Goal: Transaction & Acquisition: Book appointment/travel/reservation

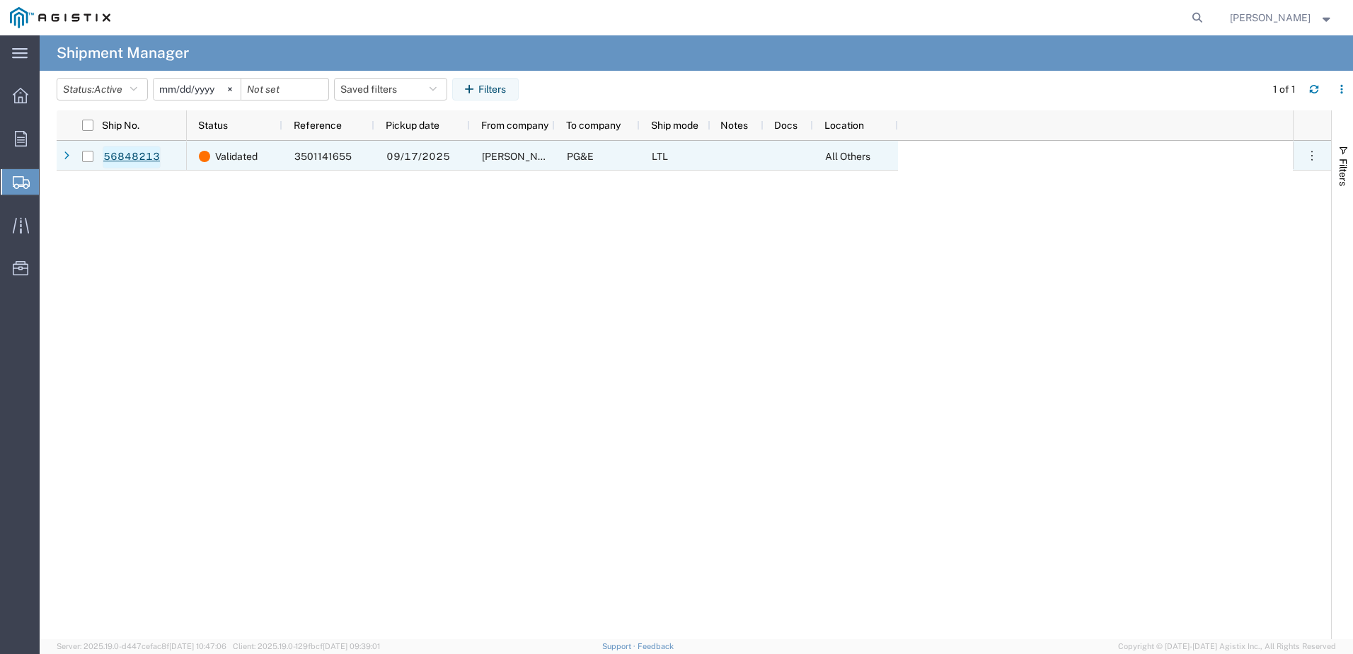
click at [154, 152] on link "56848213" at bounding box center [132, 157] width 58 height 23
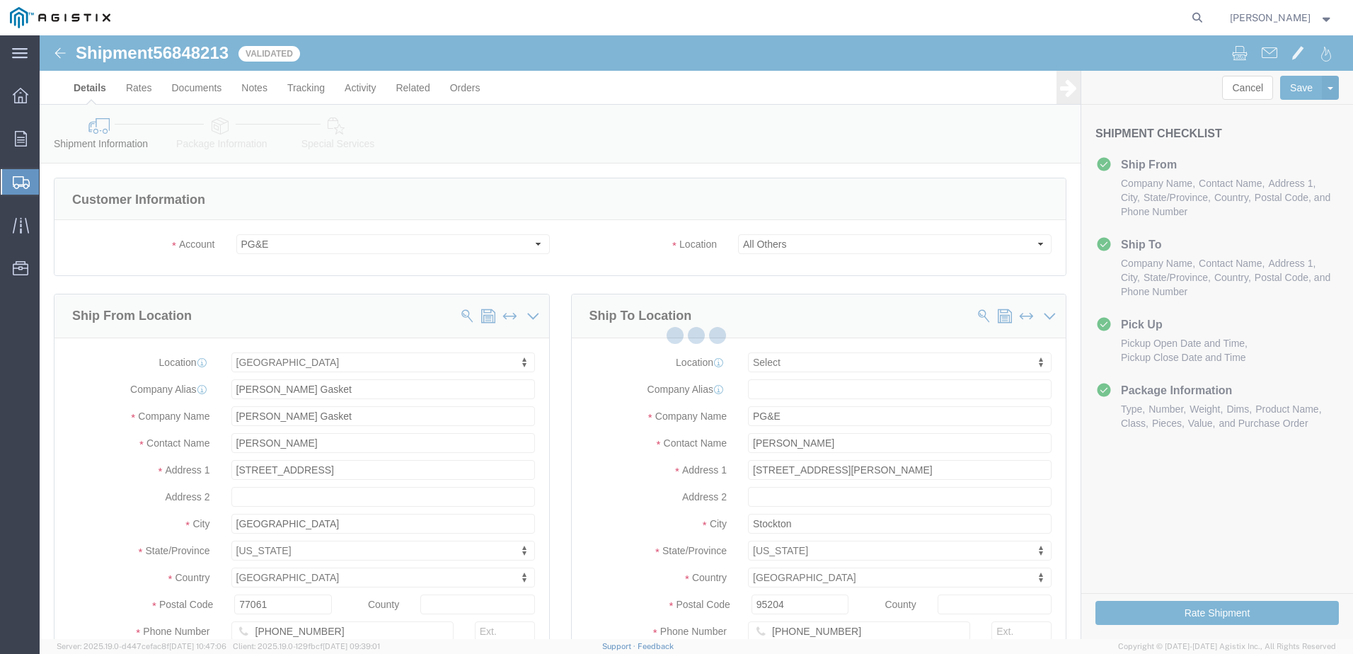
select select "35634"
select select
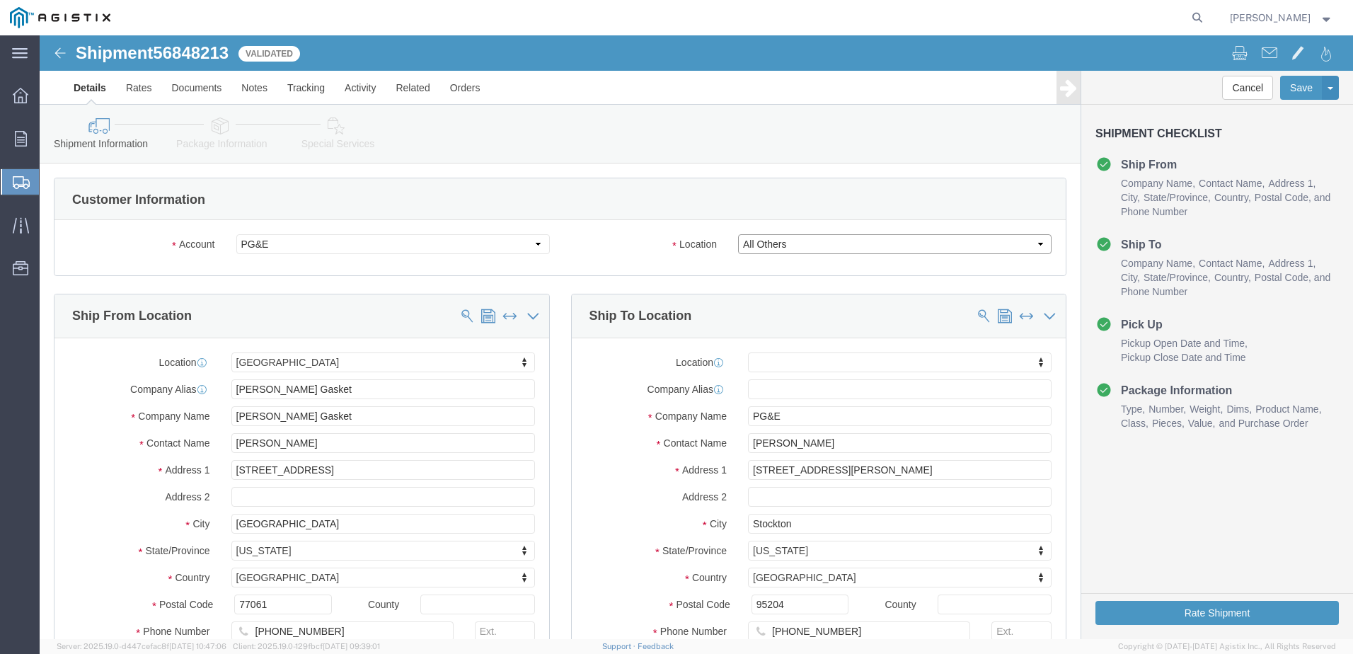
click select "Select All Others [GEOGRAPHIC_DATA] [GEOGRAPHIC_DATA] [GEOGRAPHIC_DATA] [GEOGRA…"
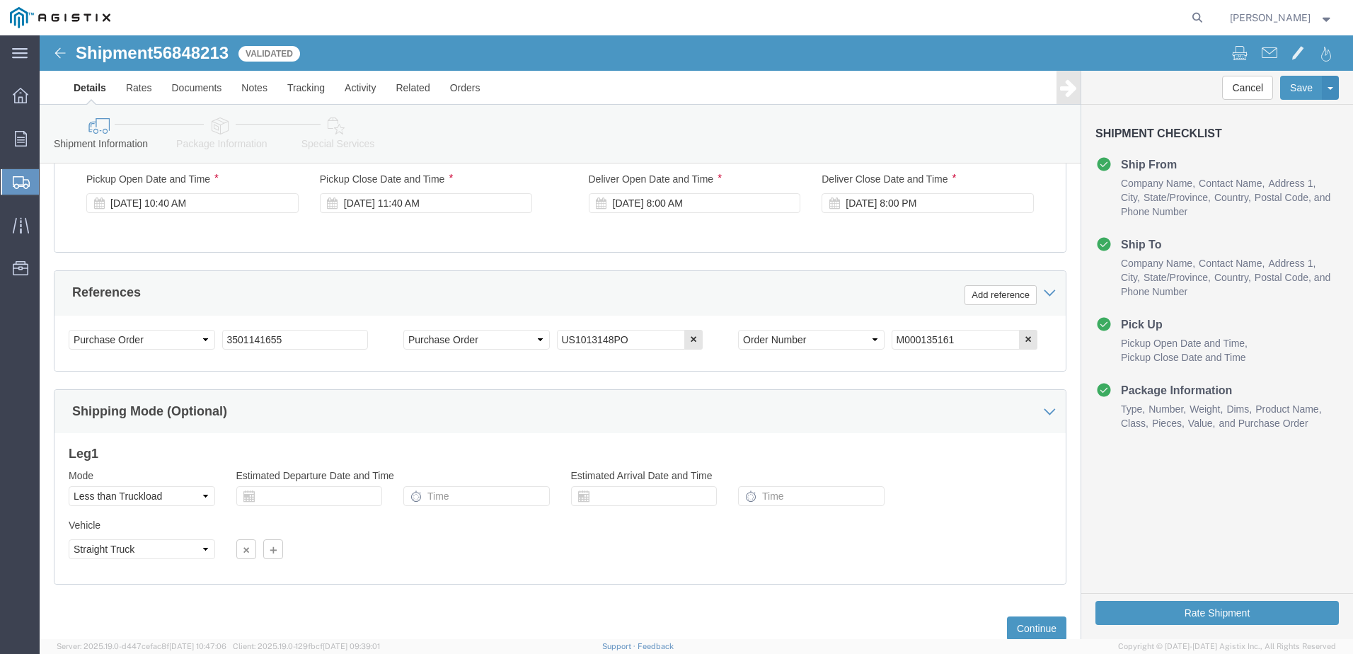
scroll to position [728, 0]
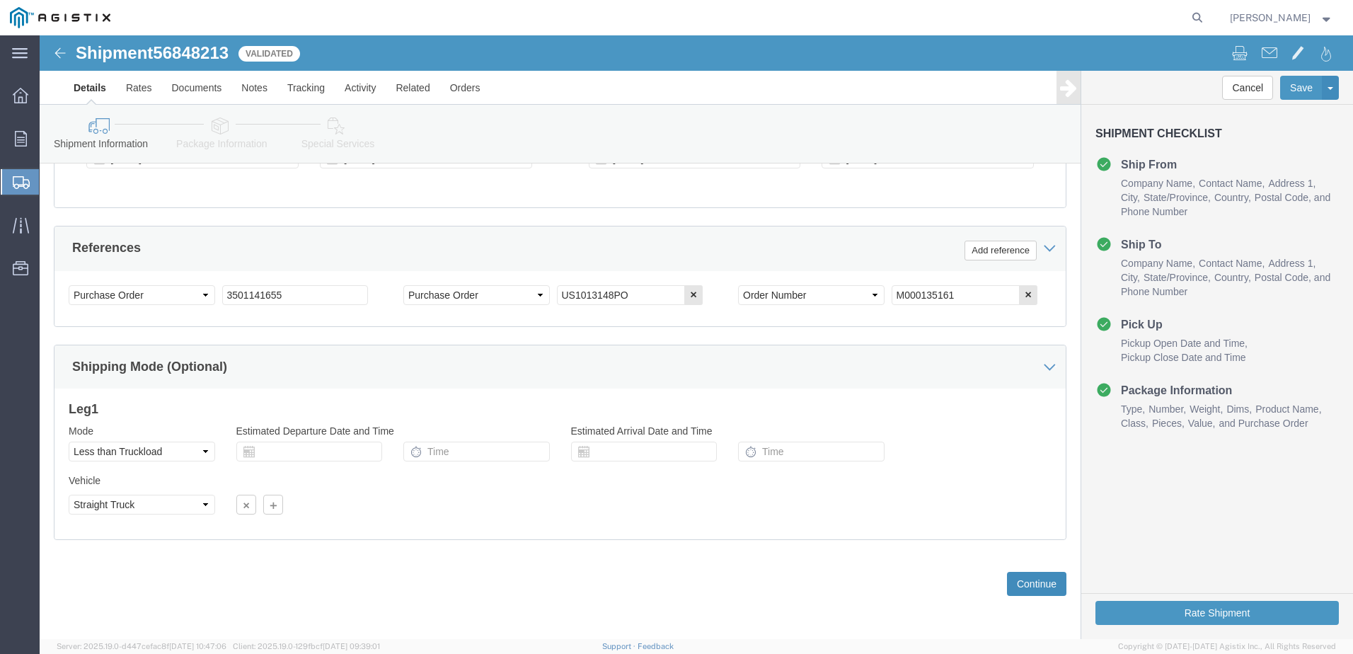
click button "Continue"
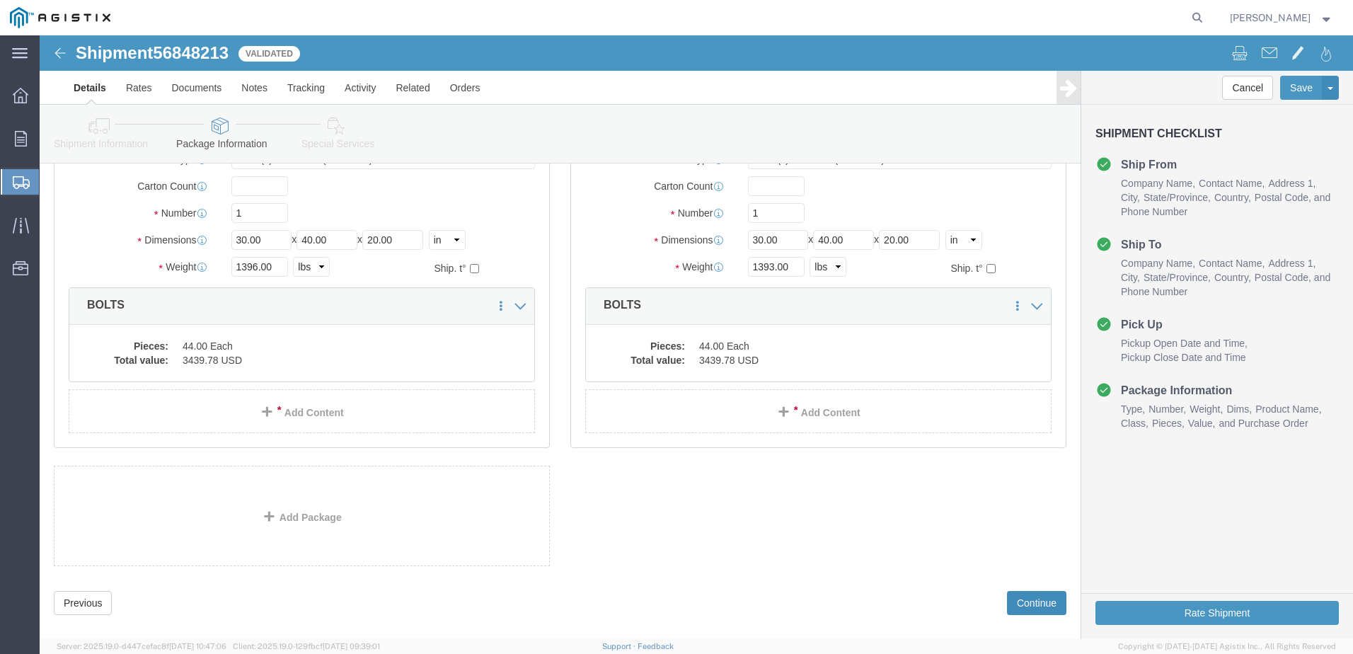
scroll to position [1257, 0]
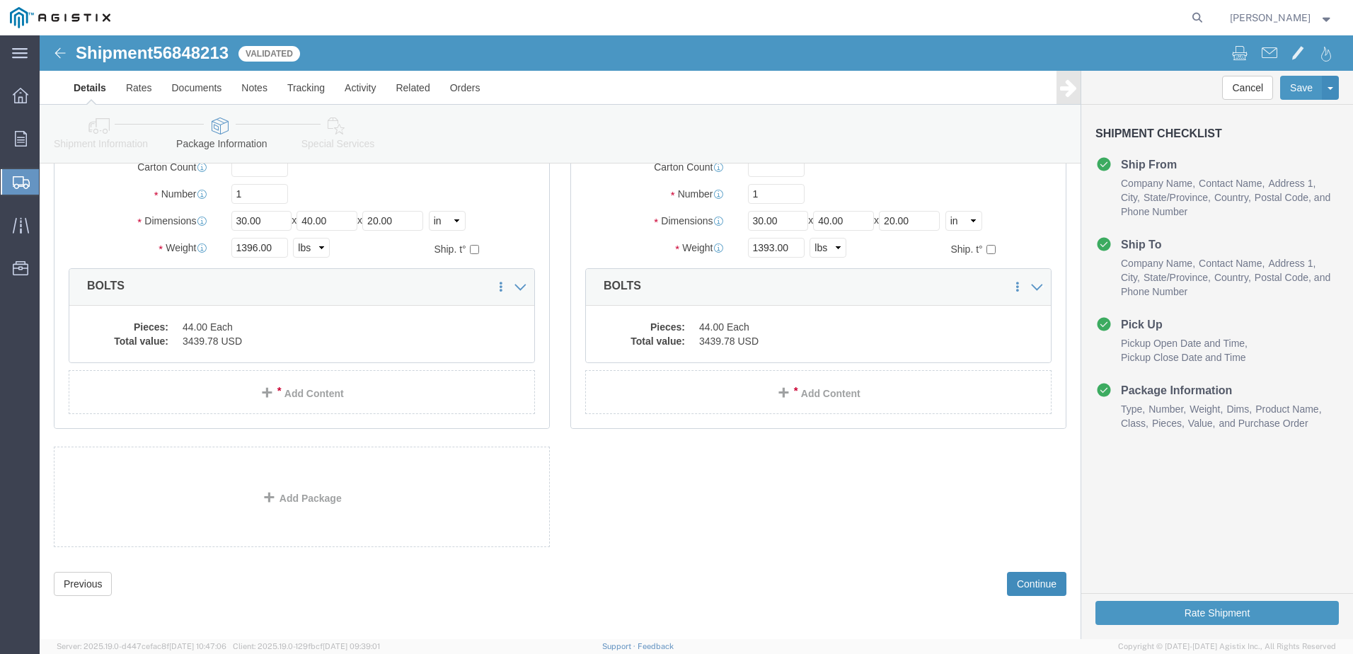
click button "Continue"
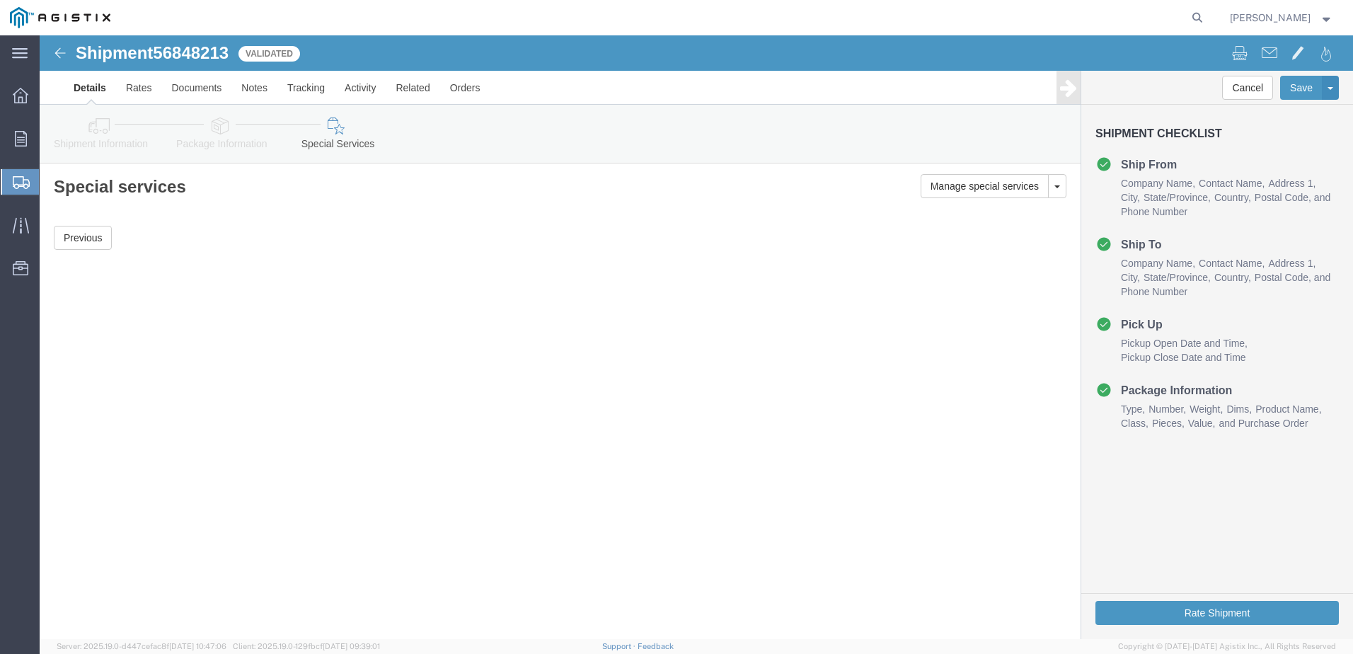
scroll to position [0, 0]
click button "Rate Shipment"
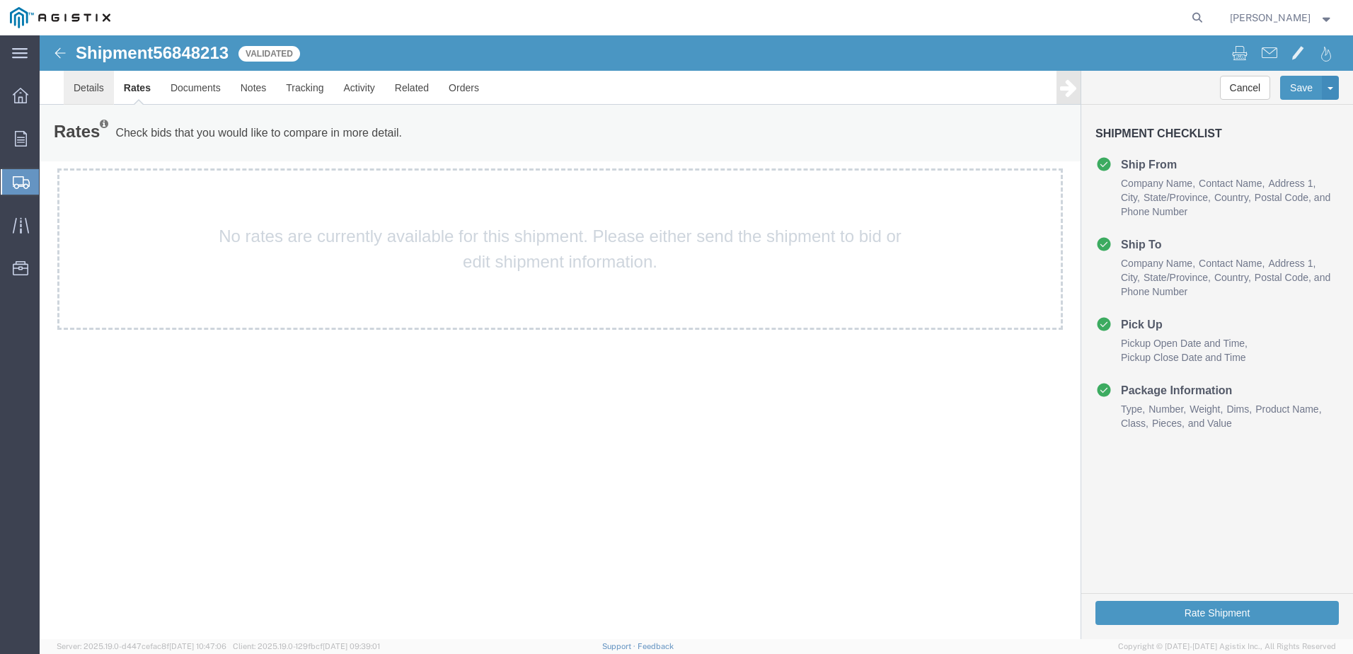
click at [93, 96] on link "Details" at bounding box center [89, 88] width 50 height 34
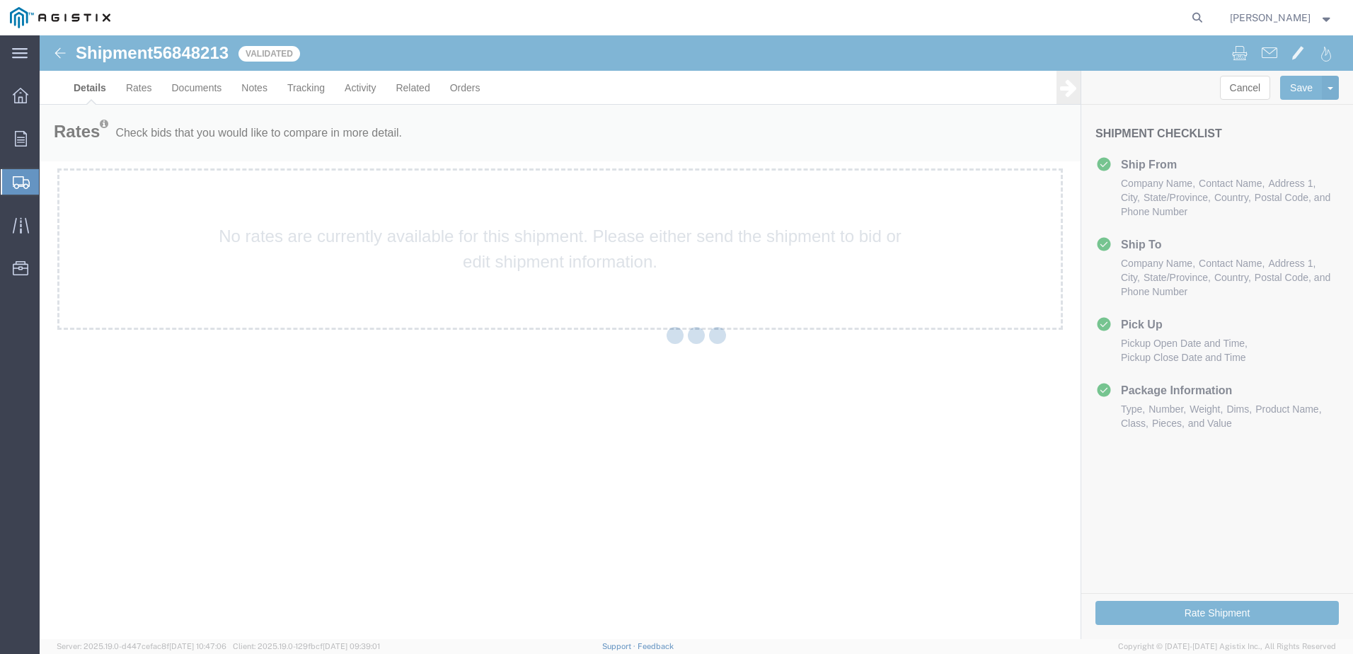
select select "35634"
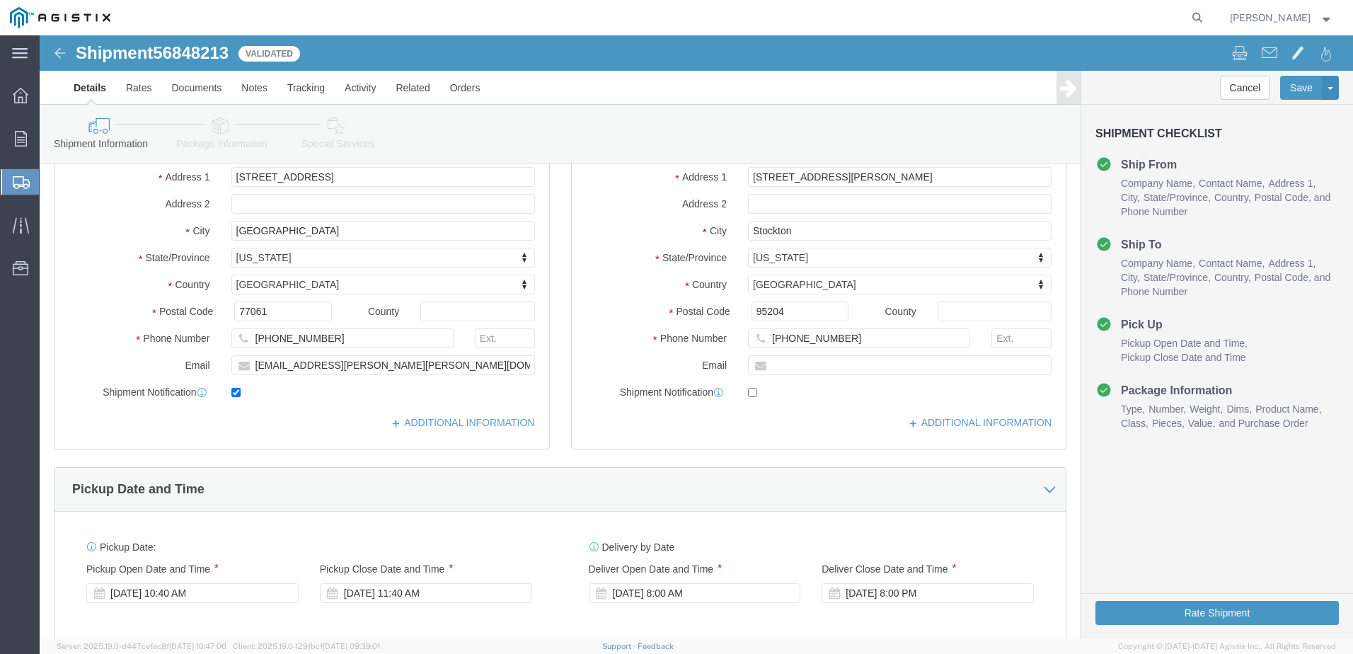
scroll to position [354, 0]
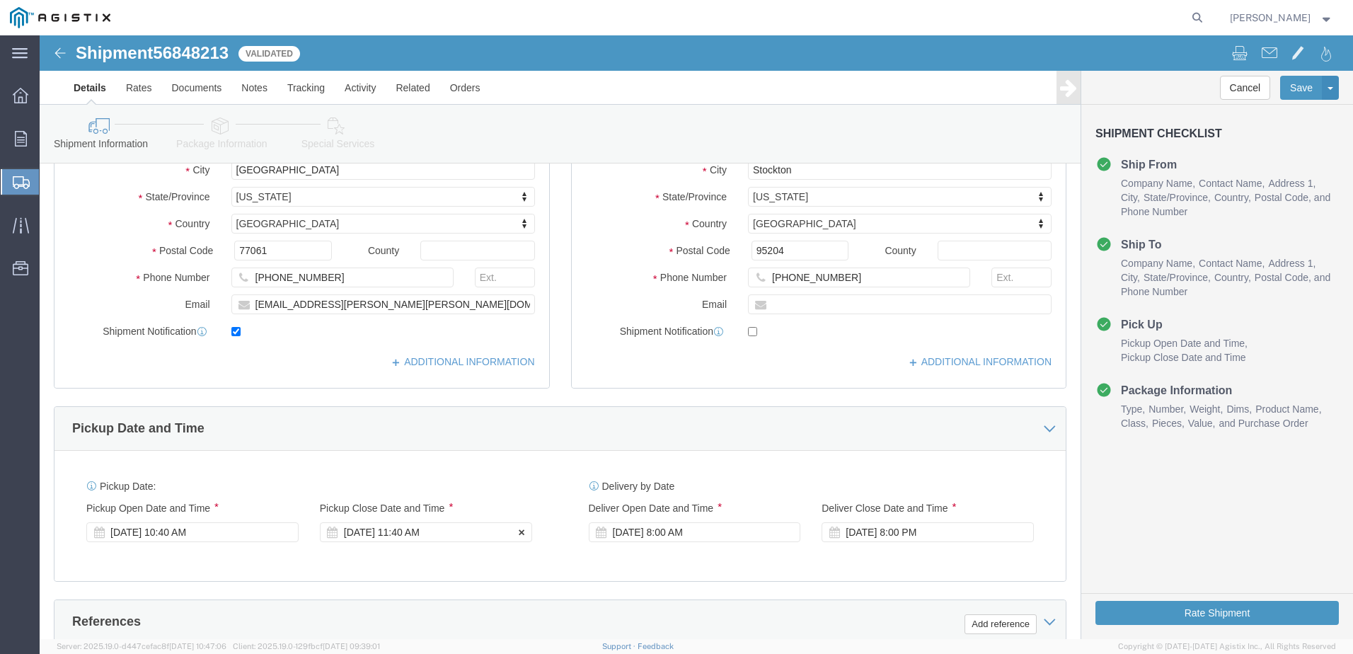
click div "[DATE] 11:40 AM"
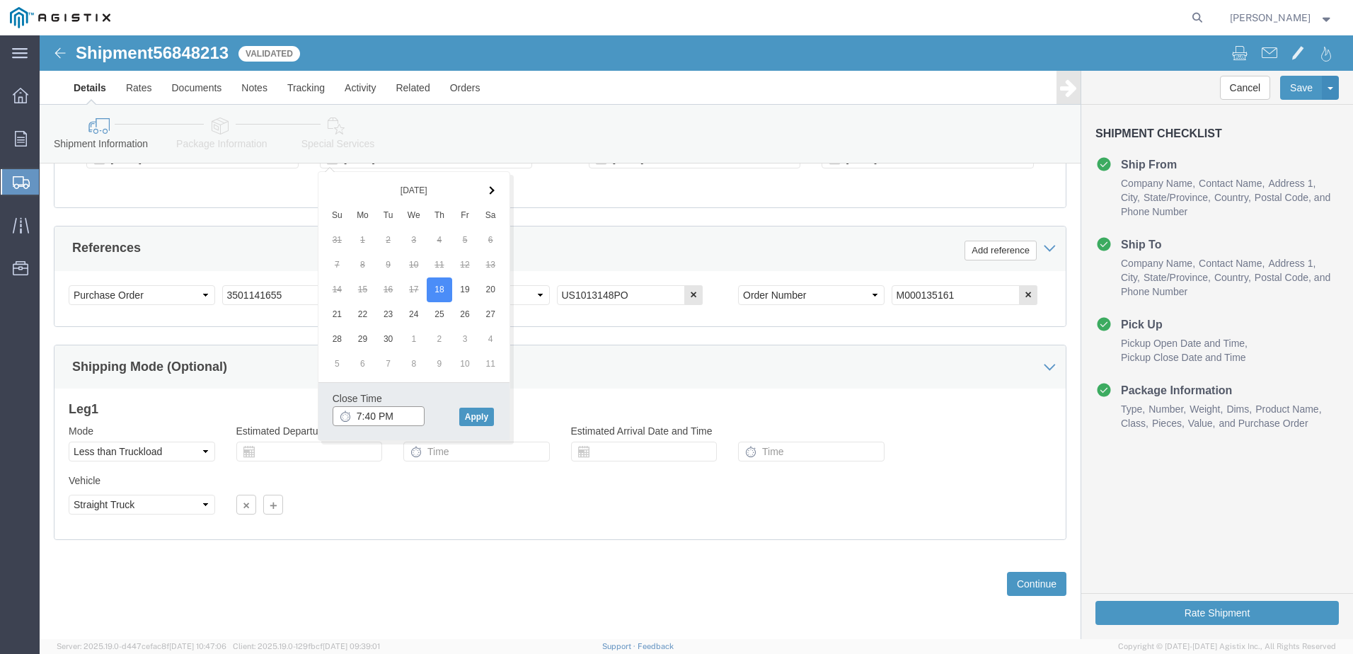
type input "8:40 PM"
click div "Close Time 8:40 PM [DATE] 11:40 AM - [DATE] 11:40 AM Cancel Apply"
click button "Apply"
click div "Vehicle Select Straight Truck Size Select 20 Feet 35 Feet 48 Feet 53 Feet Conta…"
click input "text"
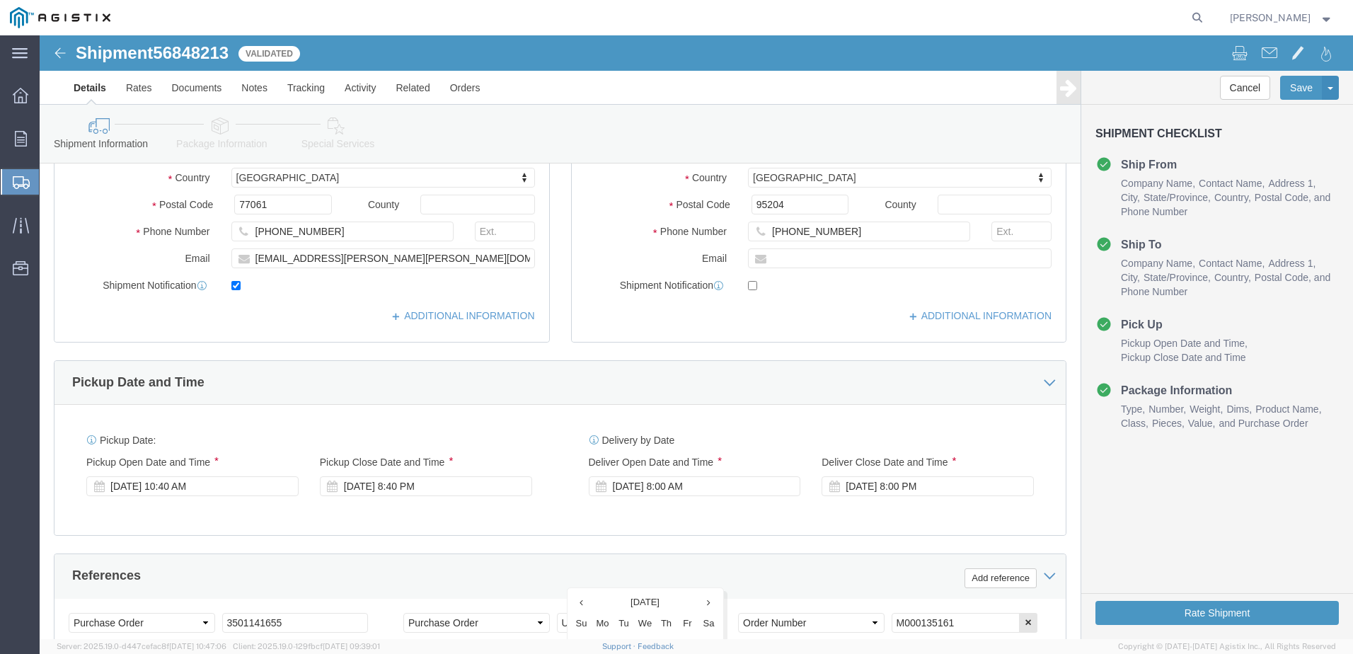
scroll to position [515, 0]
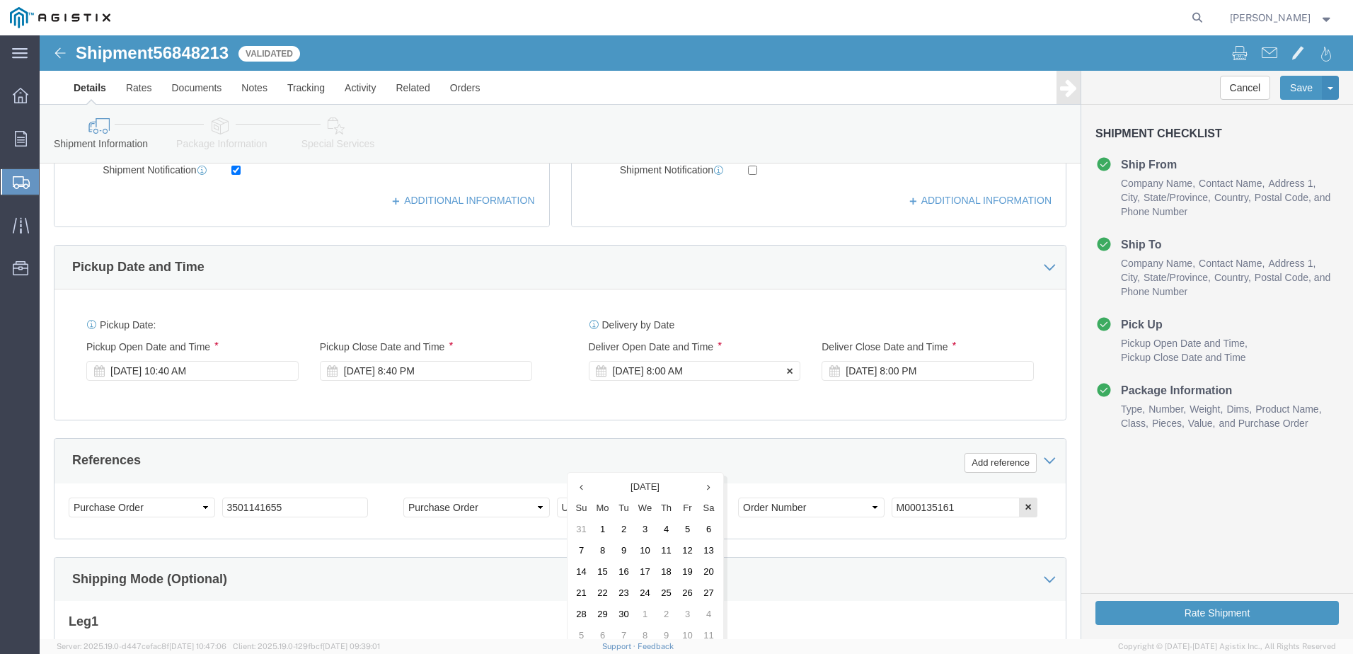
click div "[DATE] 8:00 AM"
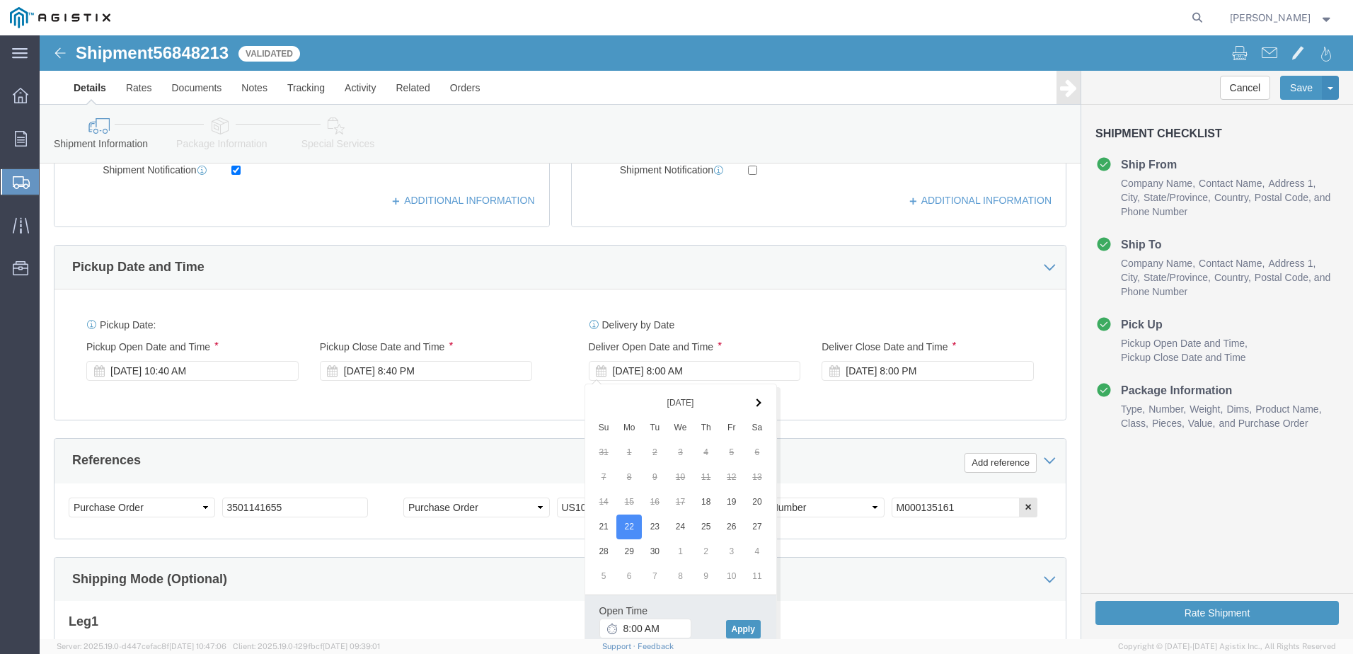
click div "Delivery by Date Delivery Start Date Delivery Start Time Deliver Open Date and …"
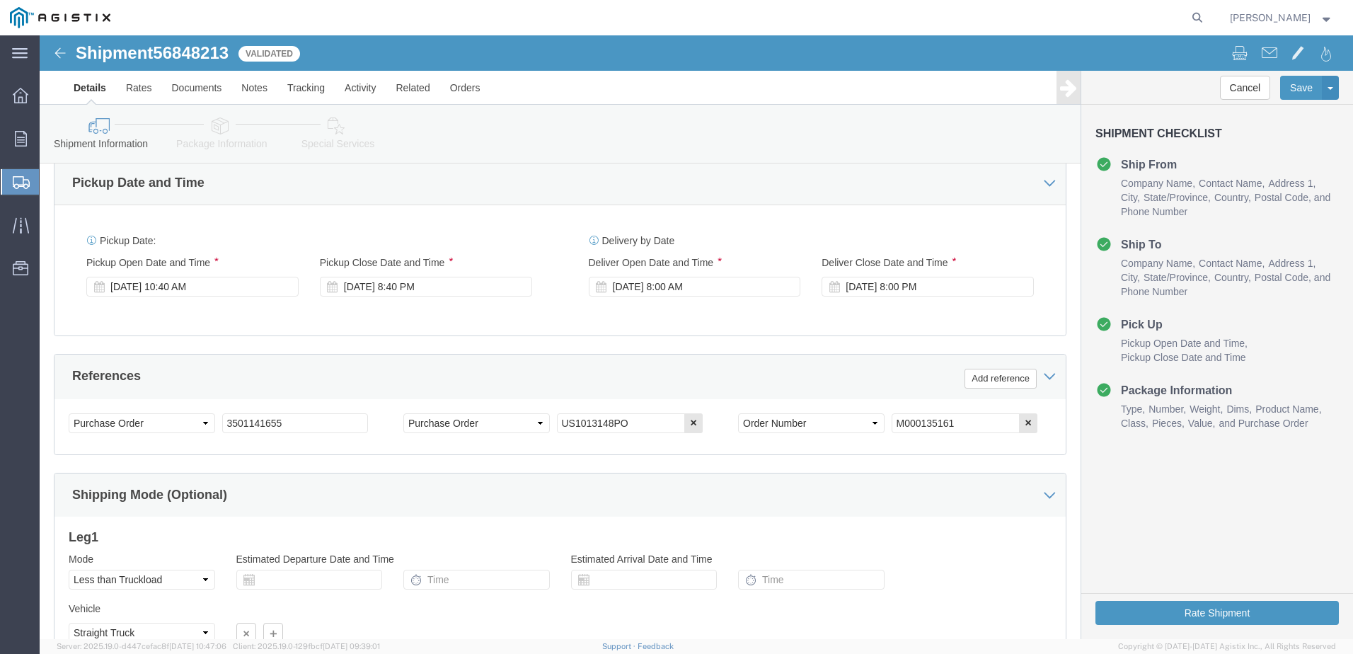
scroll to position [728, 0]
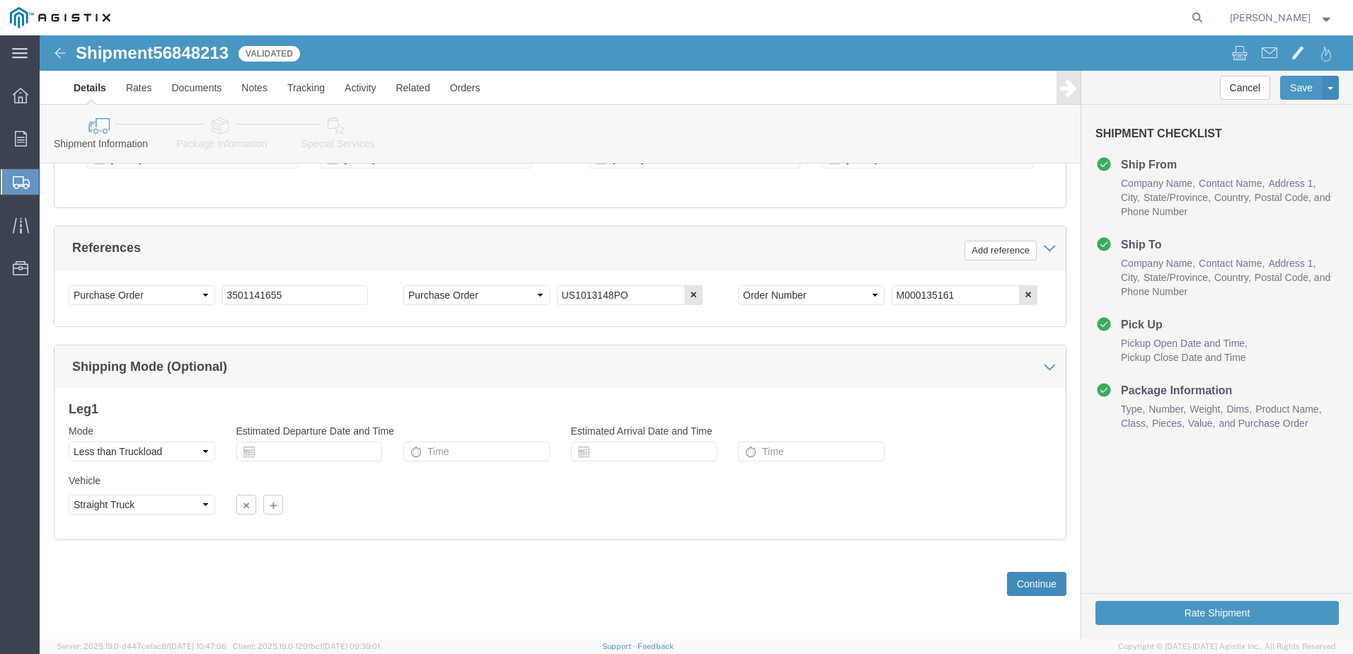
click button "Continue"
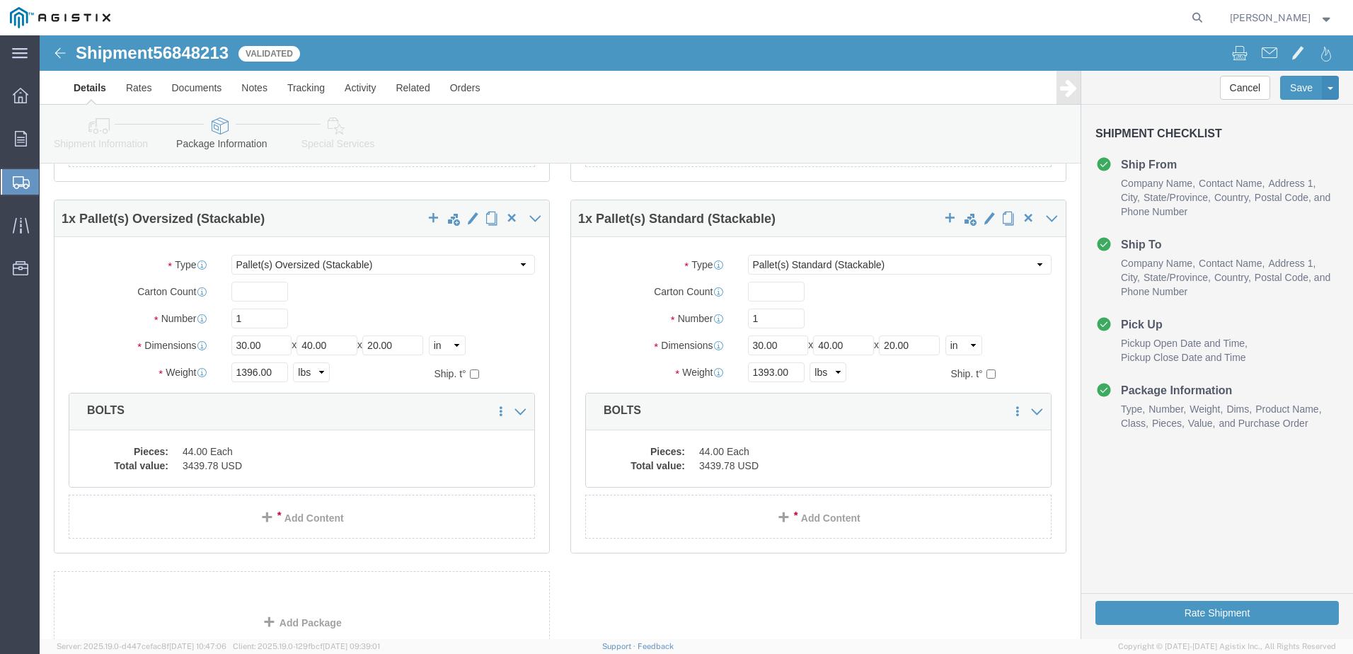
scroll to position [1267, 0]
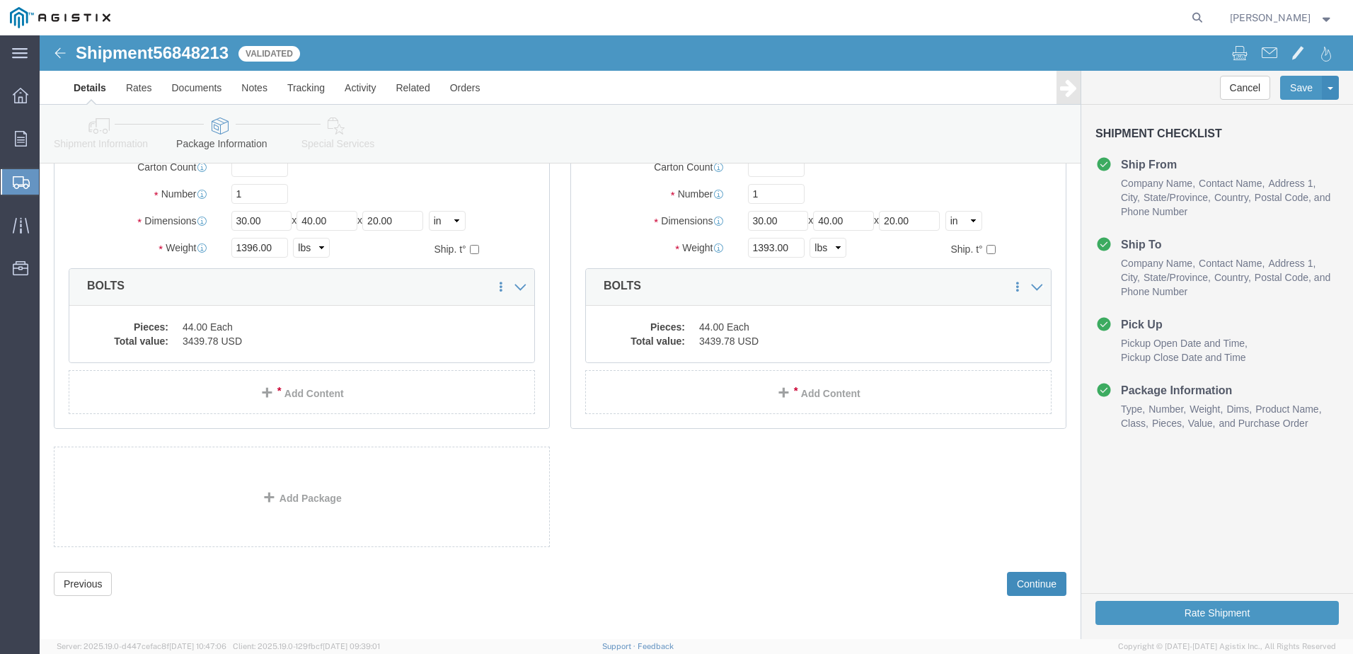
click button "Continue"
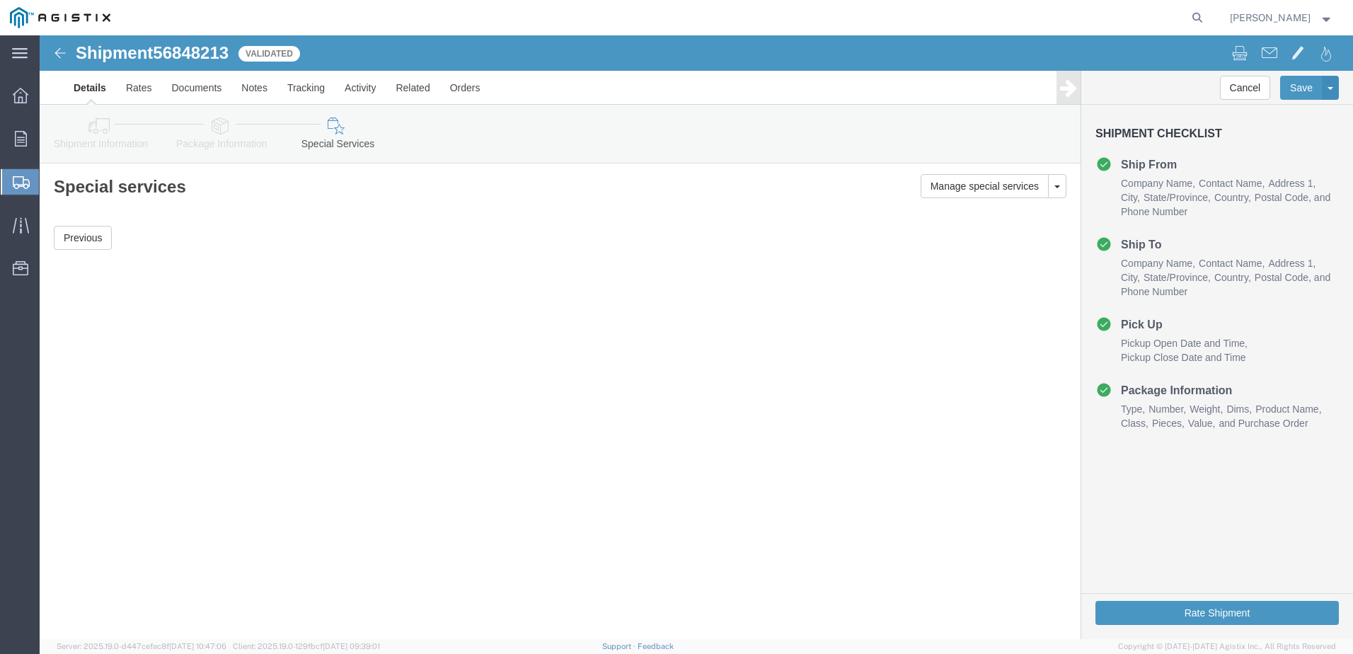
scroll to position [0, 0]
click button "Rate Shipment"
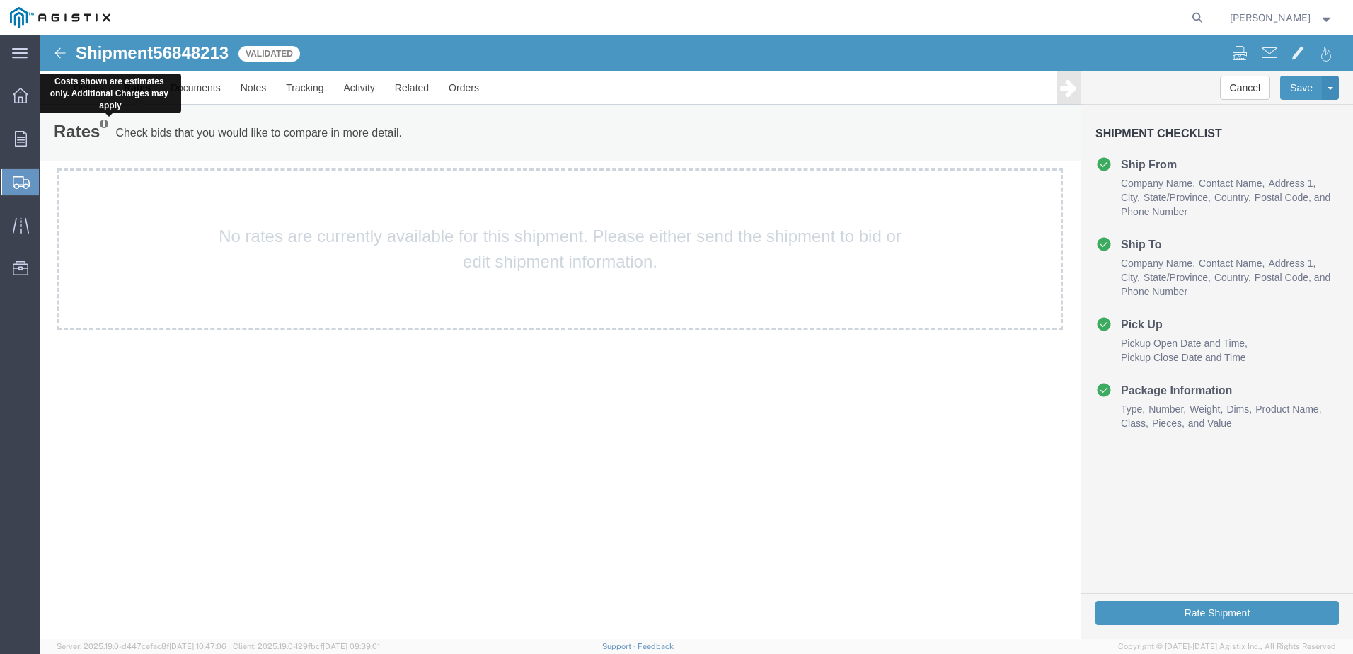
click at [108, 125] on icon at bounding box center [104, 124] width 8 height 10
drag, startPoint x: 109, startPoint y: 125, endPoint x: 68, endPoint y: 132, distance: 41.7
click at [68, 132] on h1 "Rates" at bounding box center [81, 131] width 54 height 25
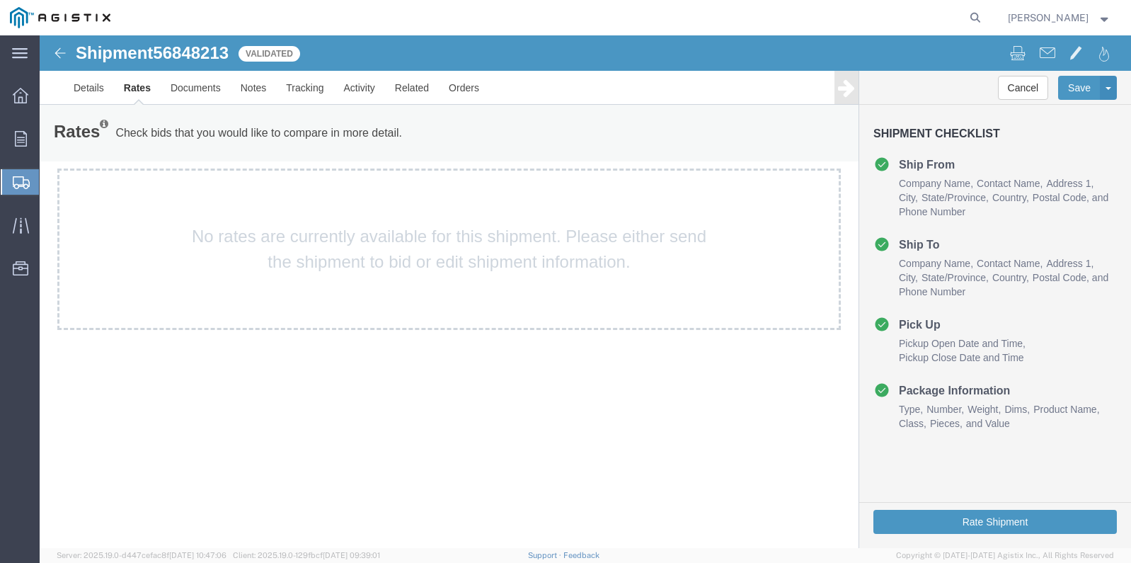
click at [229, 210] on div "No rates are currently available for this shipment. Please either send the ship…" at bounding box center [449, 248] width 784 height 161
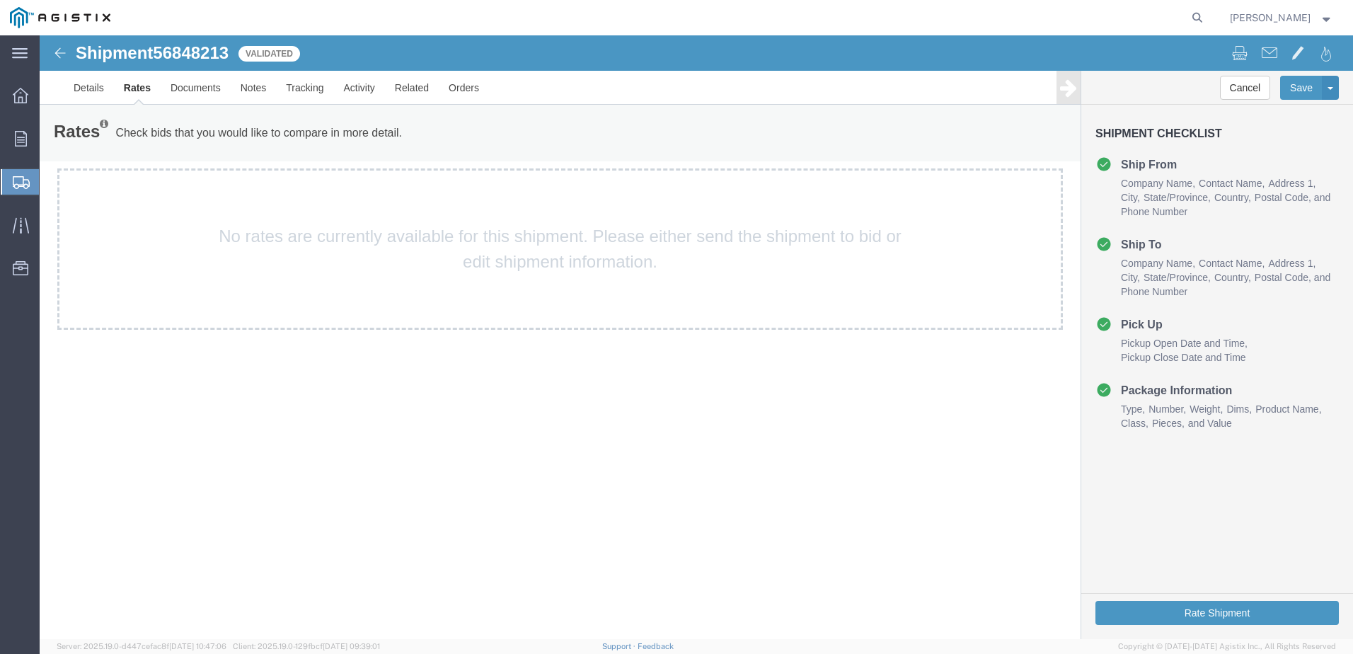
click at [353, 381] on div "Shipment 56848213 Validated Details Rates Documents Notes Tracking Activity Rel…" at bounding box center [697, 337] width 1314 height 604
click at [1189, 610] on button "Rate Shipment" at bounding box center [1217, 613] width 243 height 24
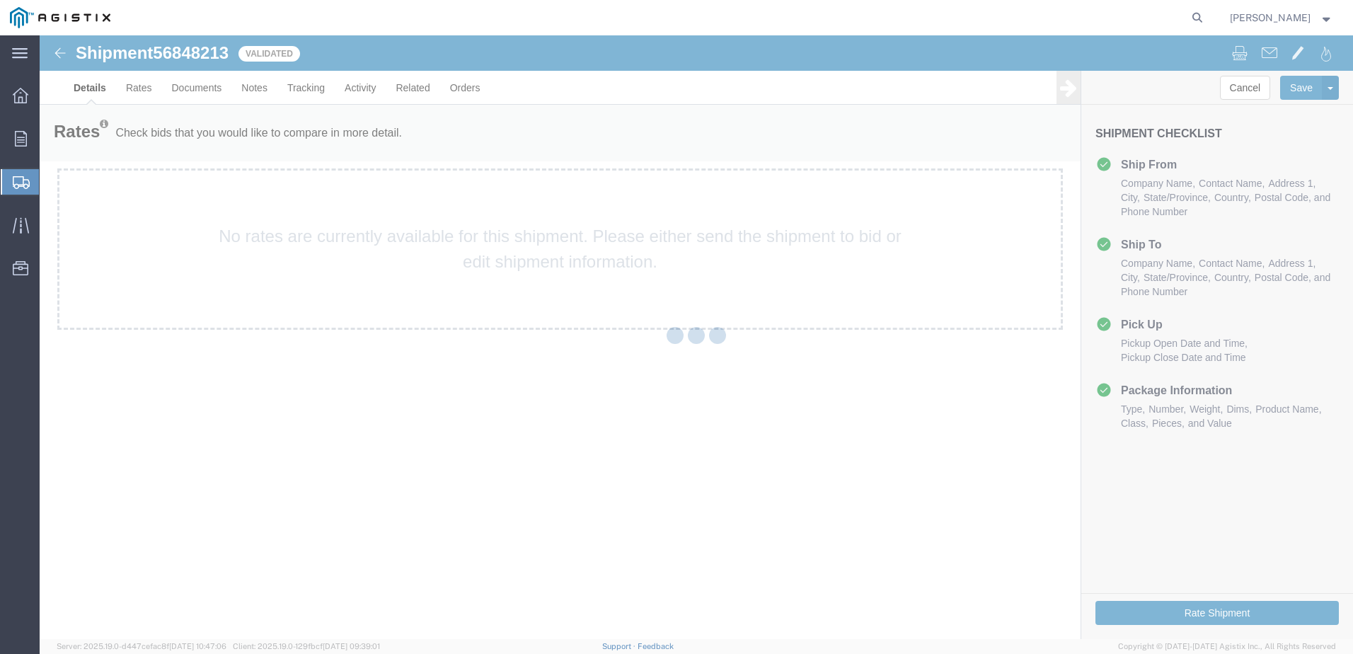
select select "35634"
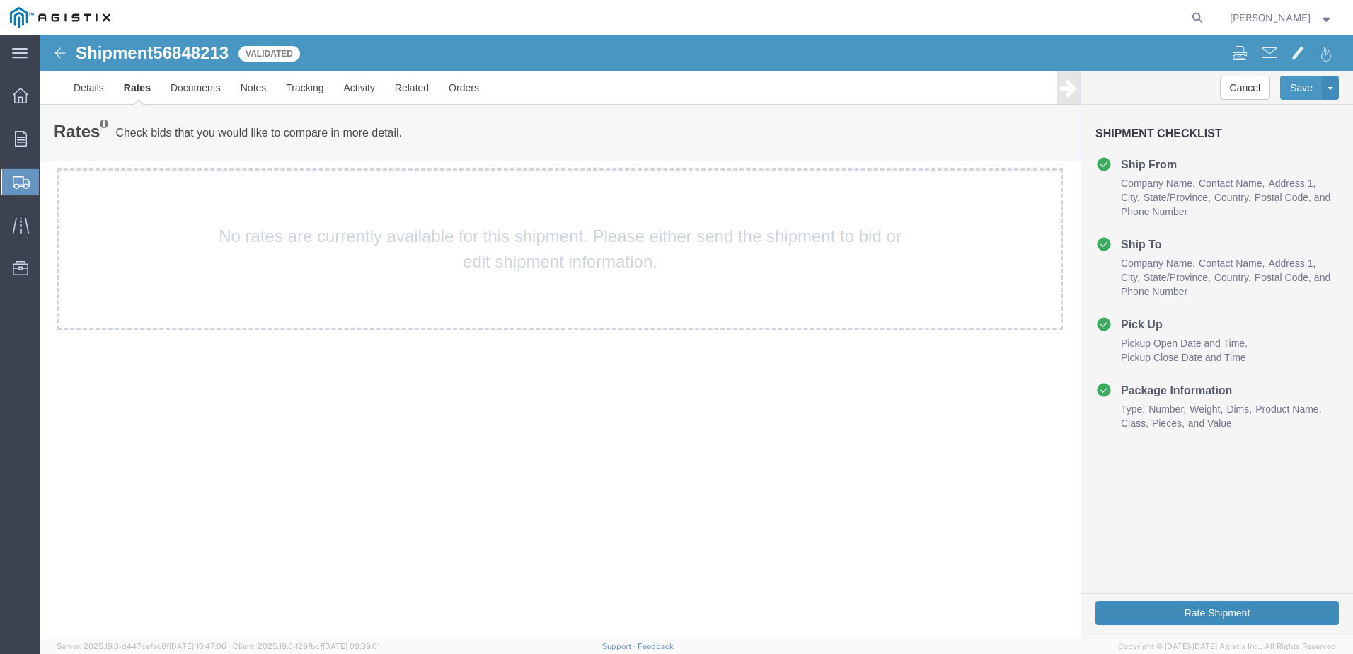
click at [1142, 615] on button "Rate Shipment" at bounding box center [1217, 613] width 243 height 24
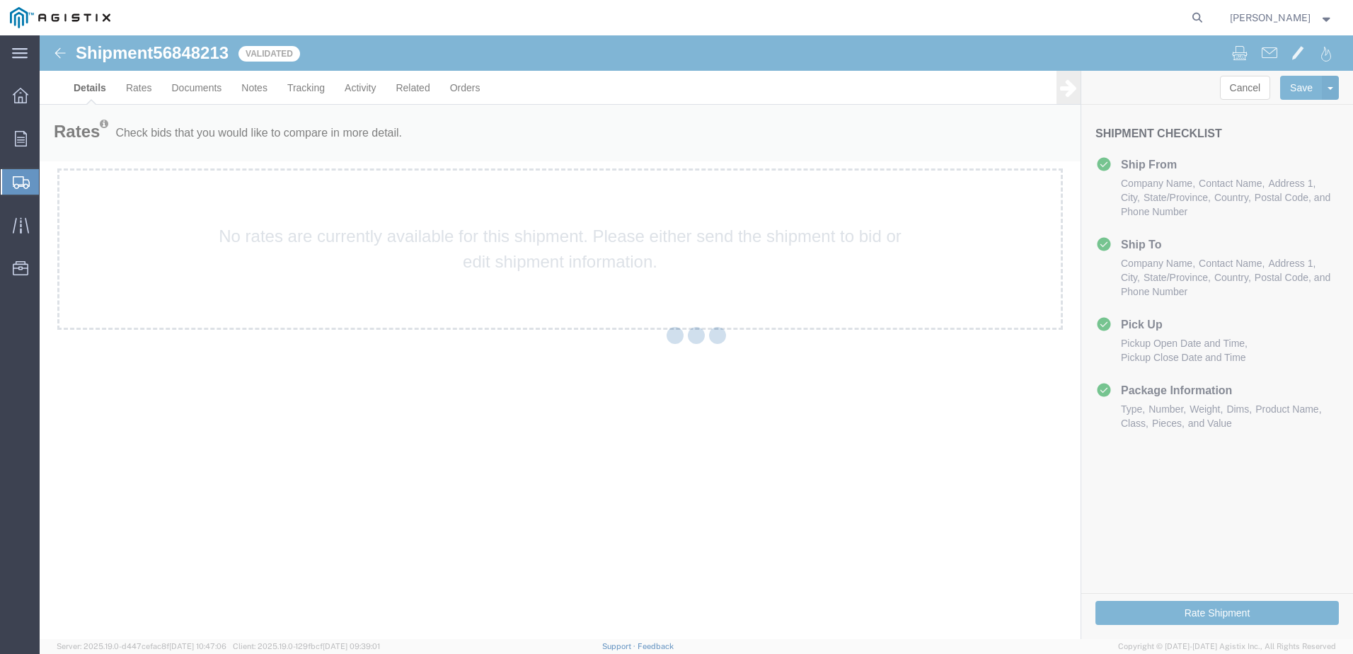
select select "35634"
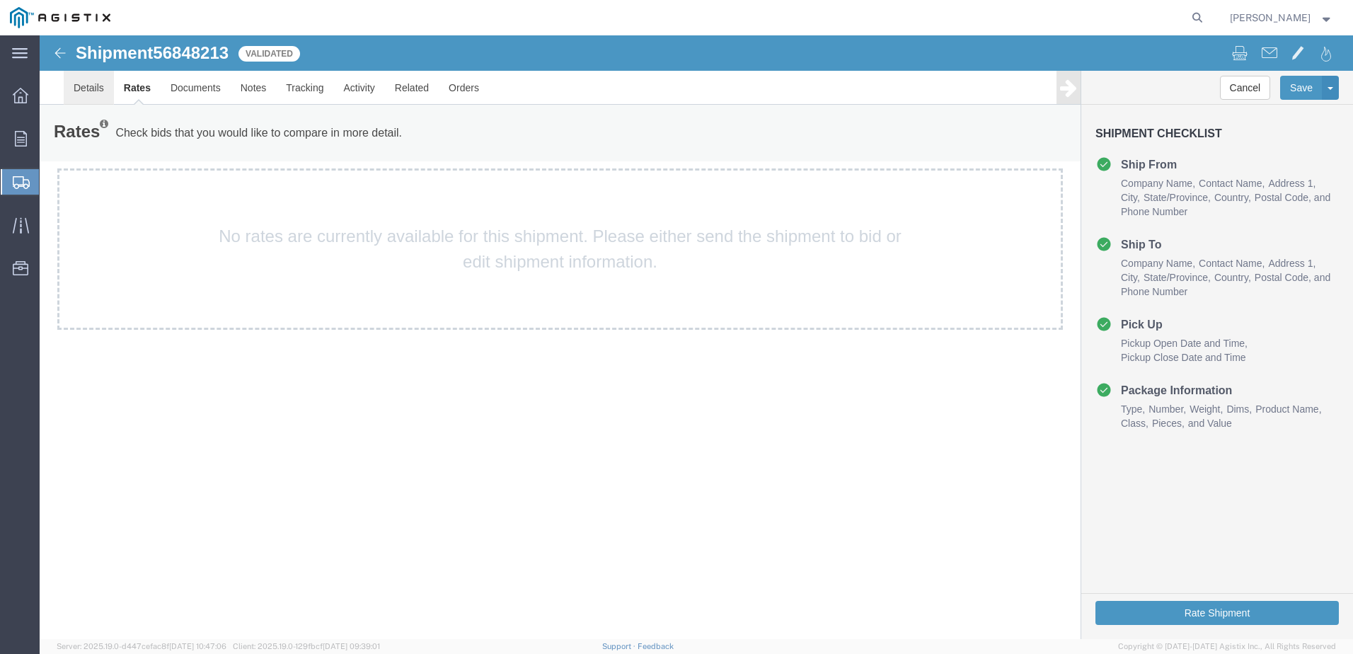
drag, startPoint x: 120, startPoint y: 117, endPoint x: 83, endPoint y: 84, distance: 49.7
click at [82, 81] on link "Details" at bounding box center [89, 88] width 50 height 34
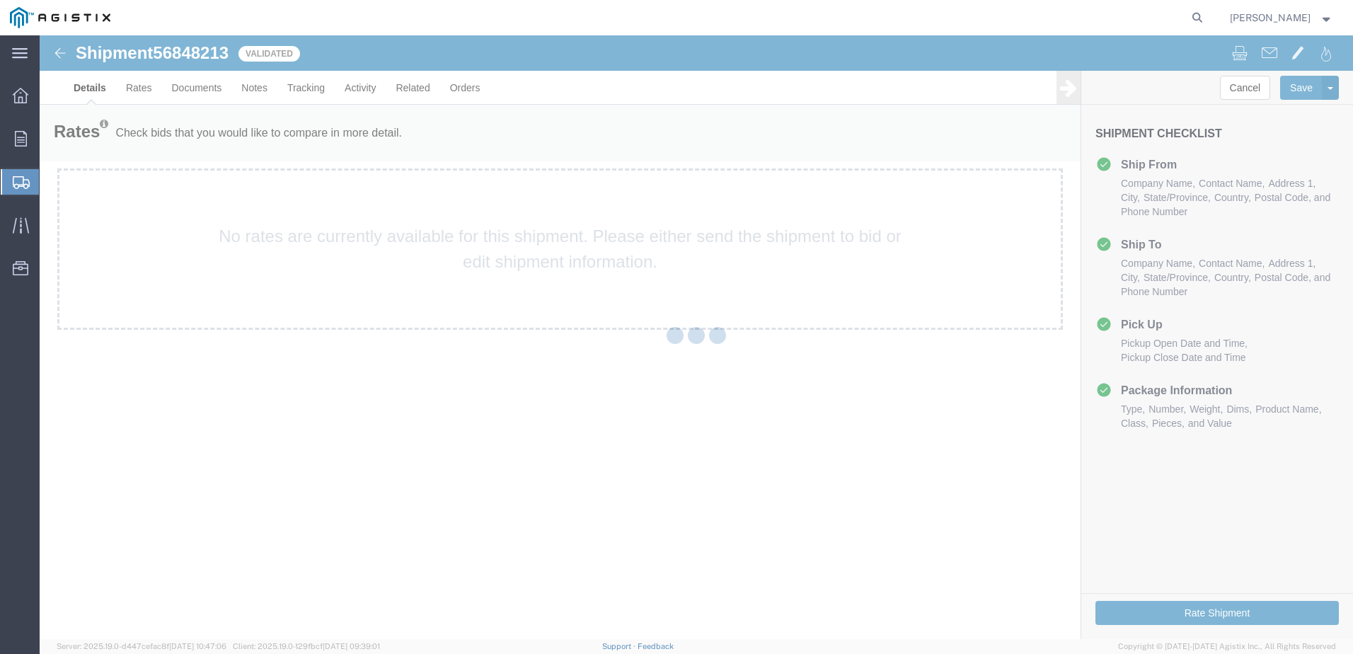
select select "35634"
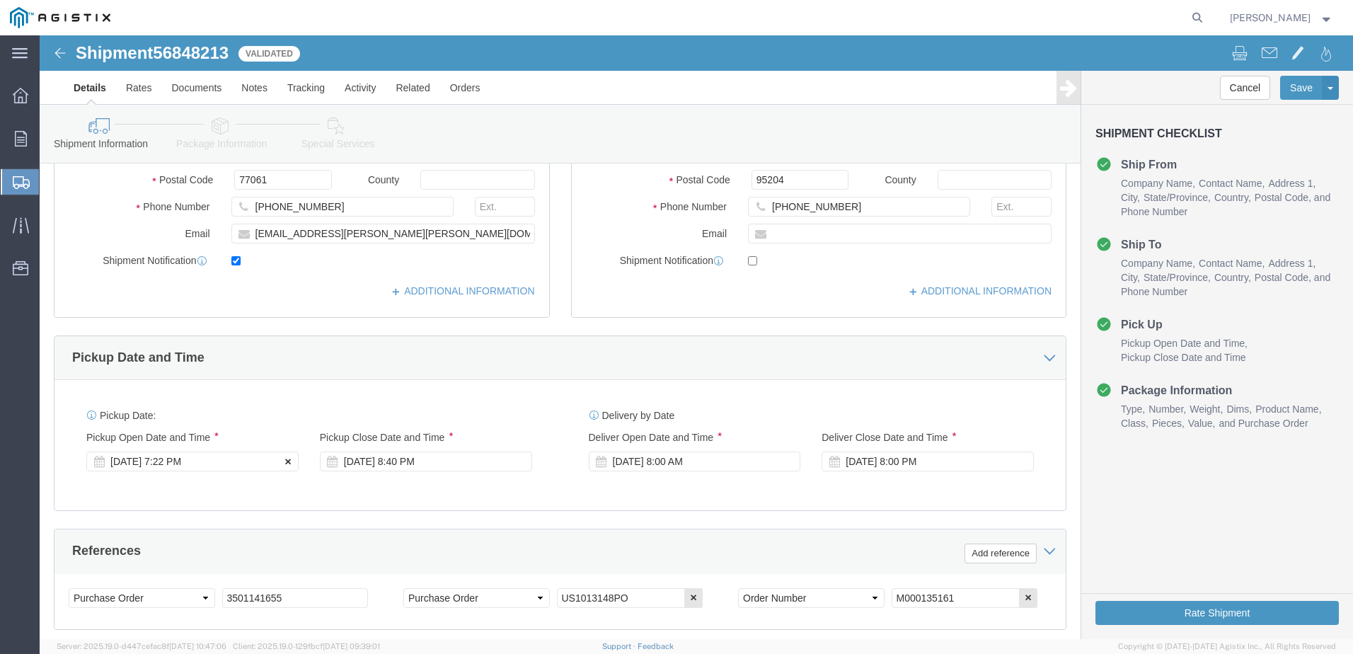
scroll to position [708, 0]
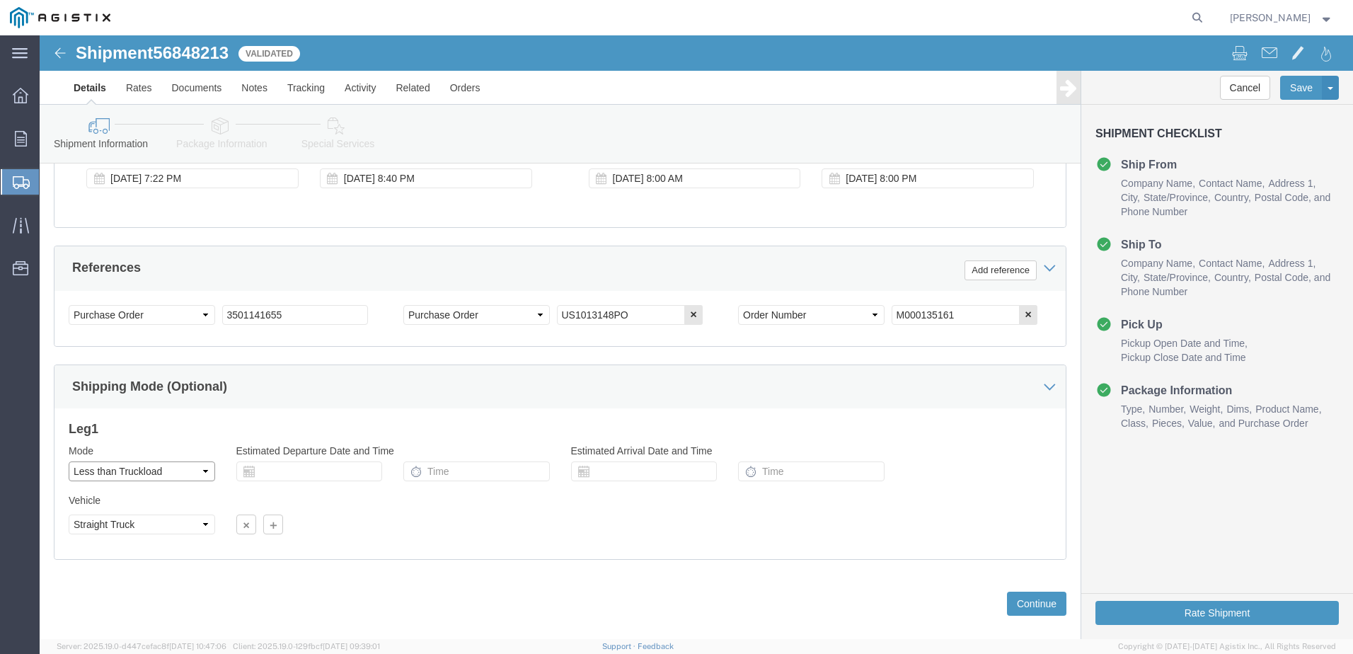
click select "Select Air Less than Truckload Multi-Leg Ocean Freight Rail Small Parcel Truckl…"
select select
click select "Select Air Less than Truckload Multi-Leg Ocean Freight Rail Small Parcel Truckl…"
drag, startPoint x: 1098, startPoint y: 583, endPoint x: 1126, endPoint y: 614, distance: 42.1
click button "Rate Shipment"
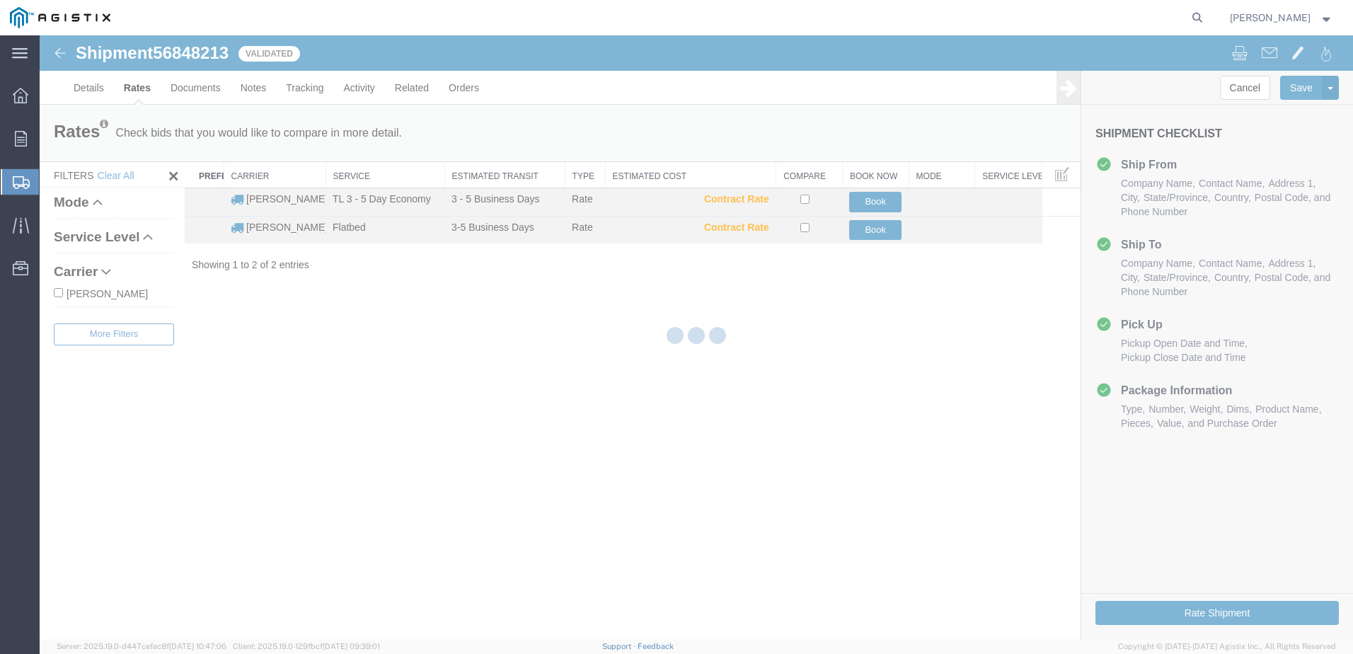
scroll to position [0, 0]
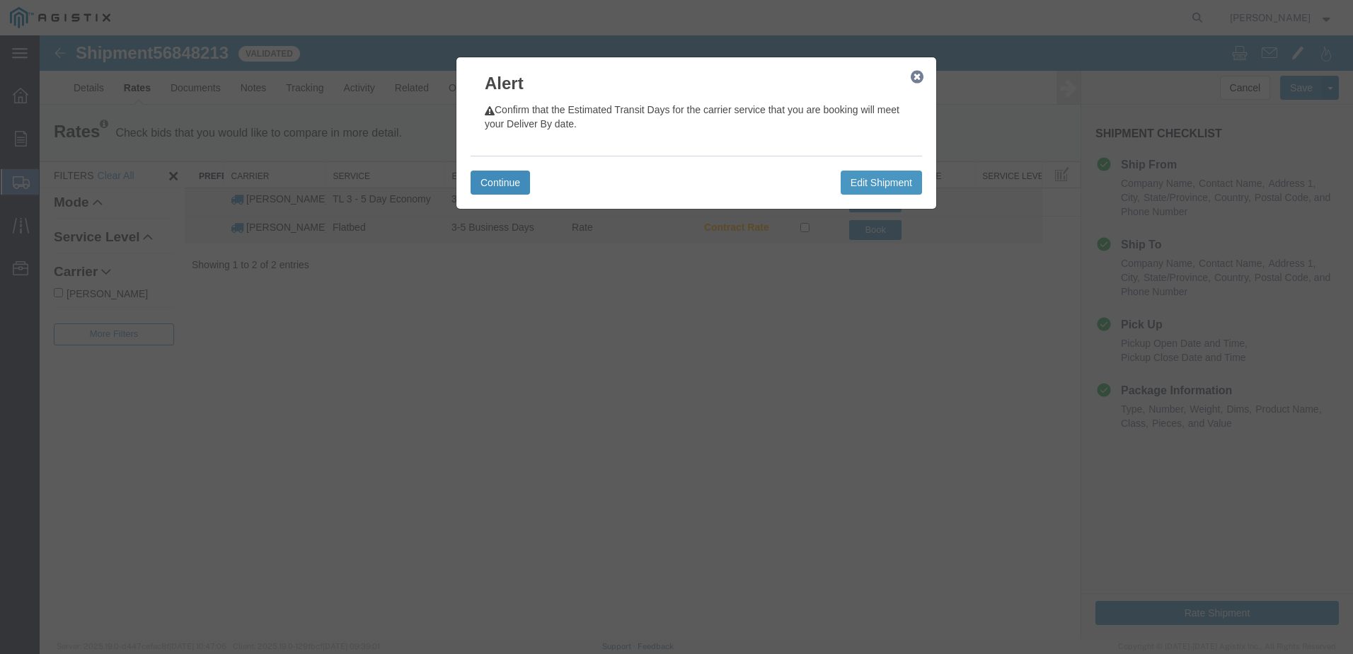
click at [498, 187] on button "Continue" at bounding box center [500, 183] width 59 height 24
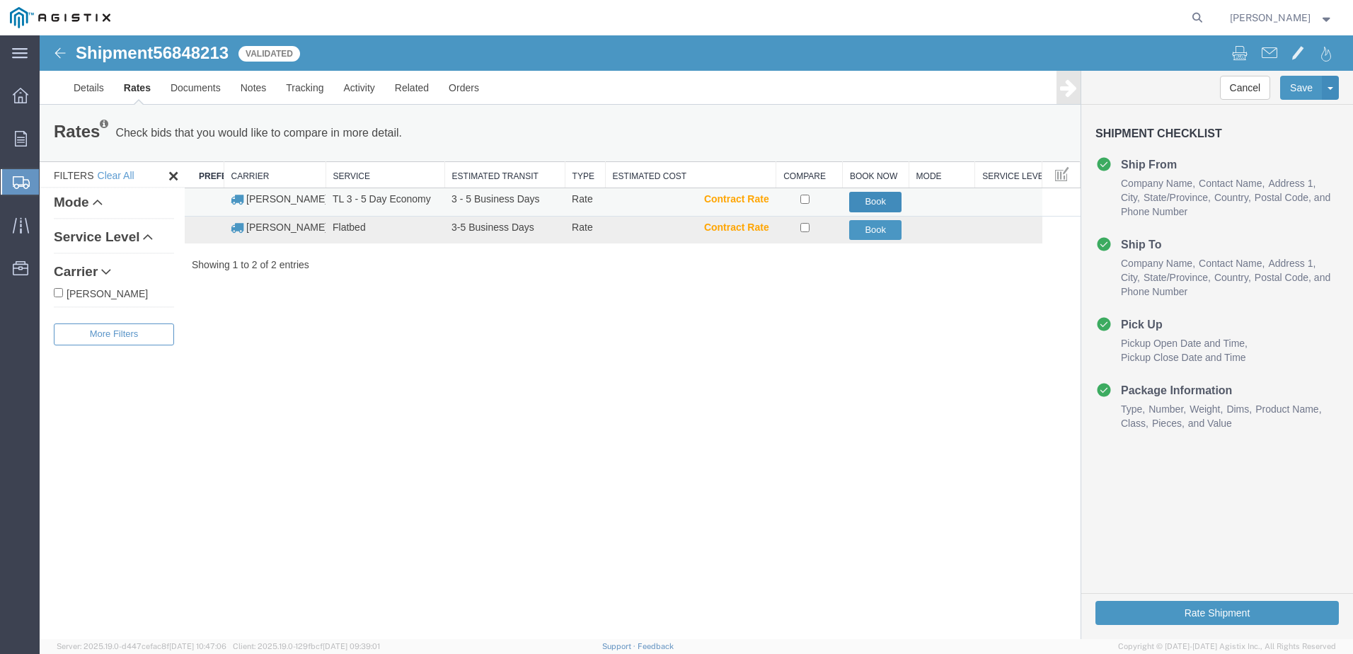
click at [884, 197] on button "Book" at bounding box center [875, 202] width 52 height 21
